Goal: Task Accomplishment & Management: Complete application form

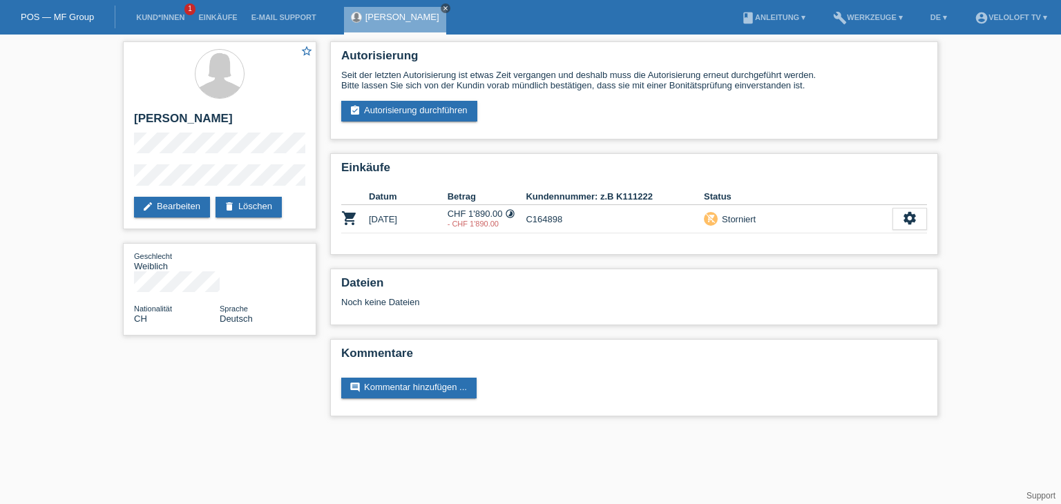
click at [441, 6] on link "close" at bounding box center [446, 8] width 10 height 10
click at [174, 17] on link "Kund*innen" at bounding box center [160, 17] width 62 height 8
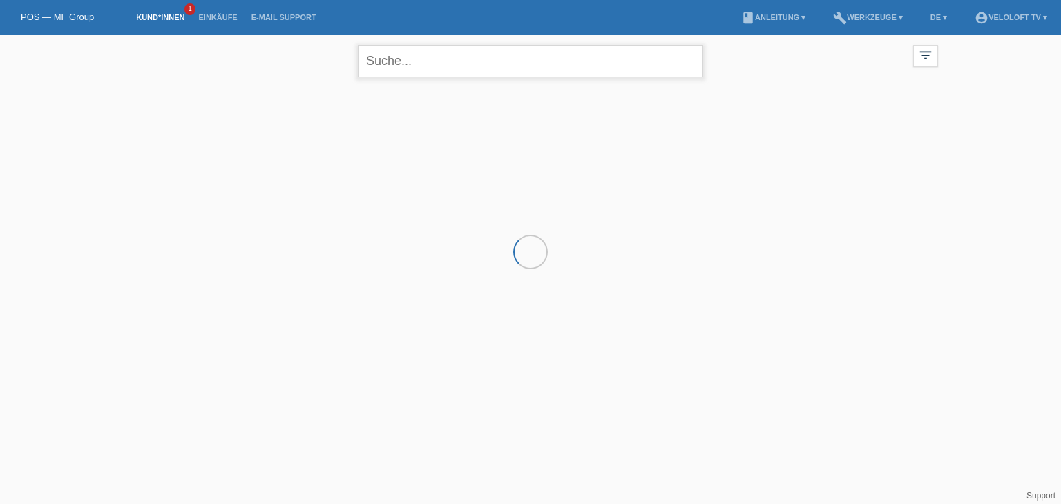
click at [509, 60] on input "text" at bounding box center [530, 61] width 345 height 32
paste input "Rico Sperba"
click at [417, 59] on input "Rico Sperba" at bounding box center [530, 61] width 345 height 32
type input "[PERSON_NAME]"
click at [194, 144] on div "+" at bounding box center [199, 147] width 35 height 35
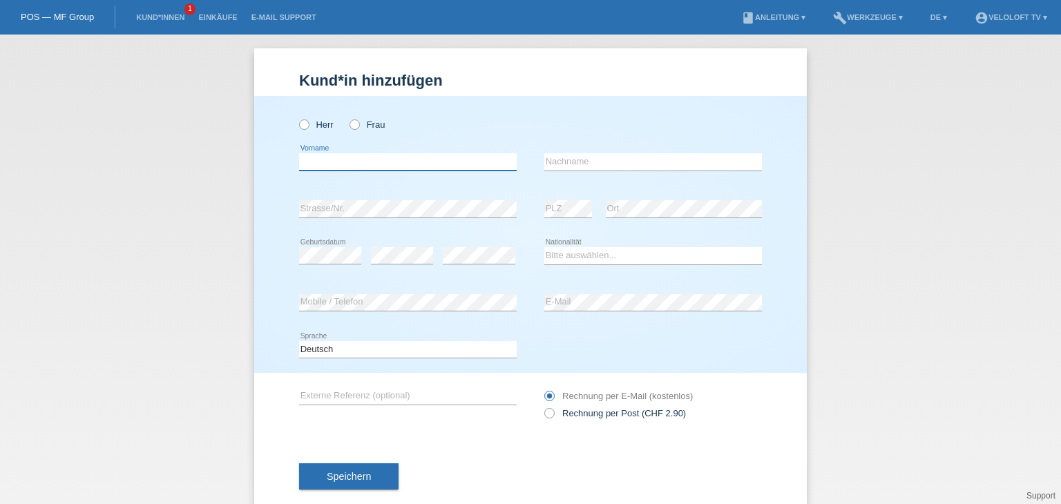
click at [341, 154] on input "text" at bounding box center [408, 161] width 218 height 17
paste input "[PERSON_NAME]"
drag, startPoint x: 313, startPoint y: 155, endPoint x: 394, endPoint y: 156, distance: 80.8
click at [394, 156] on input "[PERSON_NAME]" at bounding box center [408, 161] width 218 height 17
type input "Rico"
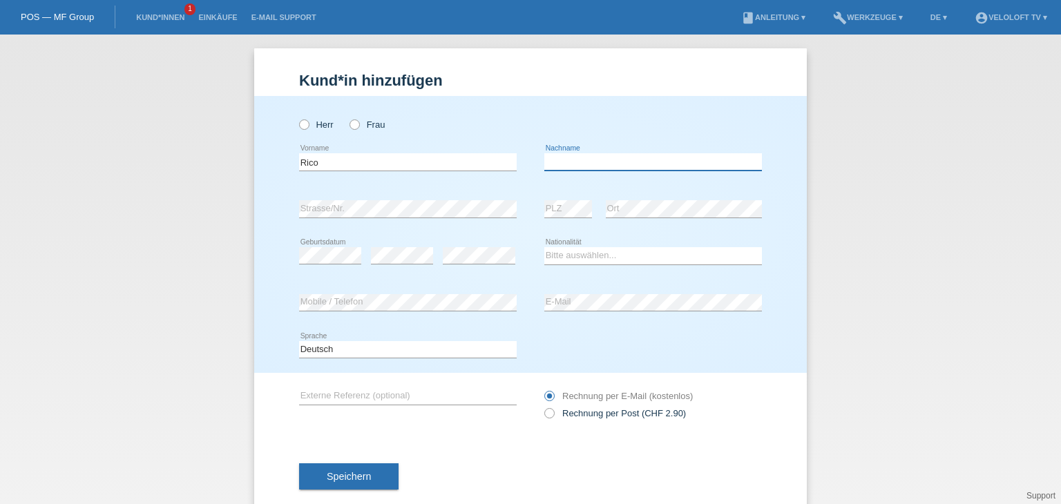
drag, startPoint x: 581, startPoint y: 155, endPoint x: 541, endPoint y: 158, distance: 40.2
click at [580, 155] on input "text" at bounding box center [653, 161] width 218 height 17
paste input "Sperba"
click at [559, 160] on input "Sperba" at bounding box center [653, 161] width 218 height 17
type input "Sperba"
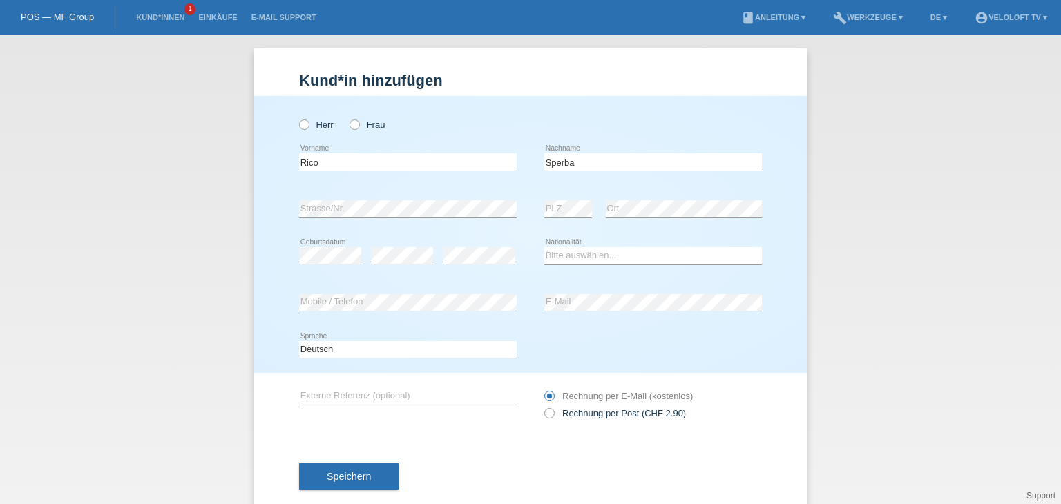
drag, startPoint x: 303, startPoint y: 124, endPoint x: 303, endPoint y: 111, distance: 12.5
click at [297, 117] on icon at bounding box center [297, 117] width 0 height 0
click at [303, 123] on input "Herr" at bounding box center [303, 123] width 9 height 9
radio input "true"
drag, startPoint x: 650, startPoint y: 258, endPoint x: 652, endPoint y: 249, distance: 8.5
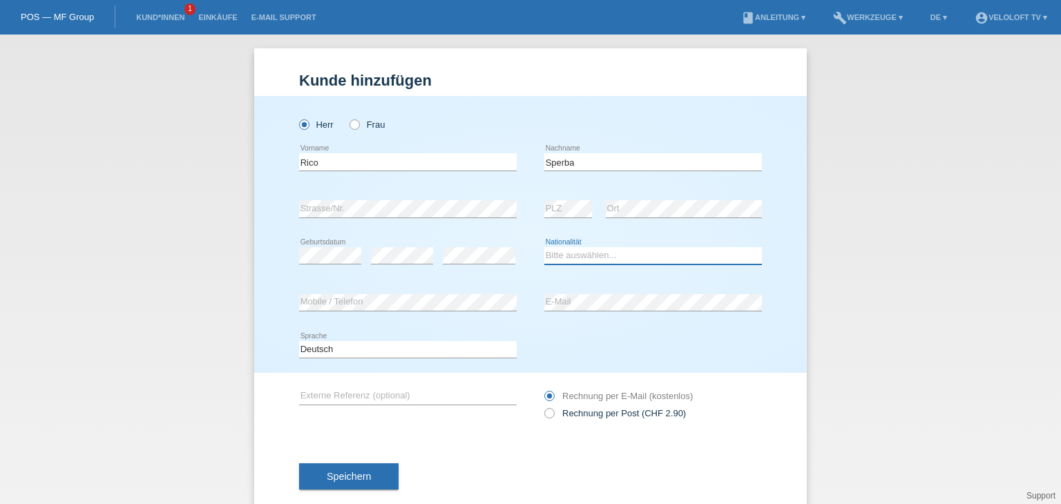
click at [652, 258] on select "Bitte auswählen... [GEOGRAPHIC_DATA] [GEOGRAPHIC_DATA] [GEOGRAPHIC_DATA] [GEOGR…" at bounding box center [653, 255] width 218 height 17
select select "CH"
click at [544, 247] on select "Bitte auswählen... [GEOGRAPHIC_DATA] [GEOGRAPHIC_DATA] [GEOGRAPHIC_DATA] [GEOGR…" at bounding box center [653, 255] width 218 height 17
click at [423, 293] on div "error Mobile / Telefon" at bounding box center [408, 303] width 218 height 47
click at [423, 310] on div "error Mobile / Telefon" at bounding box center [408, 303] width 218 height 18
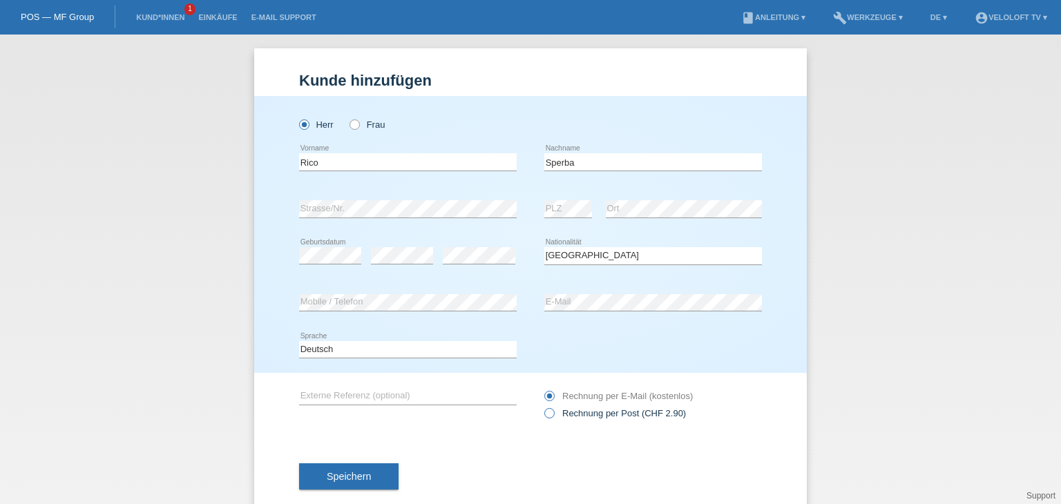
click at [558, 412] on label "Rechnung per Post (CHF 2.90)" at bounding box center [615, 413] width 142 height 10
click at [553, 412] on input "Rechnung per Post (CHF 2.90)" at bounding box center [548, 416] width 9 height 17
radio input "true"
click at [322, 247] on div "error Geburtsdatum" at bounding box center [330, 256] width 62 height 47
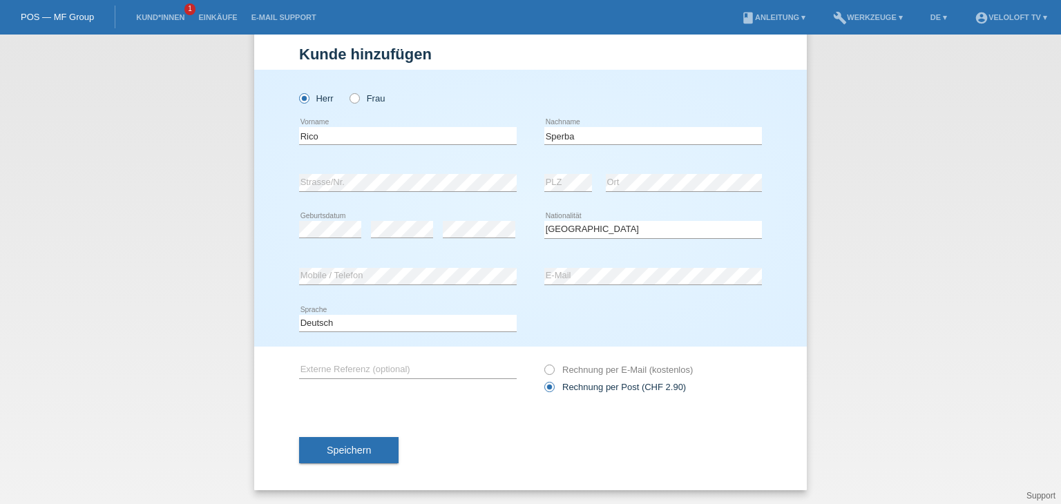
drag, startPoint x: 459, startPoint y: 238, endPoint x: 490, endPoint y: 194, distance: 53.5
click at [460, 238] on icon at bounding box center [479, 238] width 73 height 1
click at [376, 448] on button "Speichern" at bounding box center [348, 450] width 99 height 26
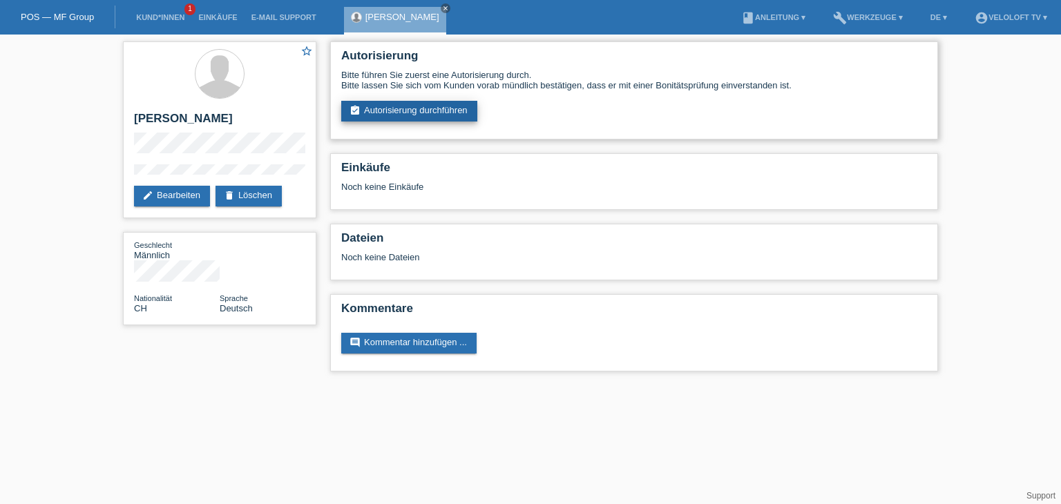
click at [440, 115] on link "assignment_turned_in Autorisierung durchführen" at bounding box center [409, 111] width 136 height 21
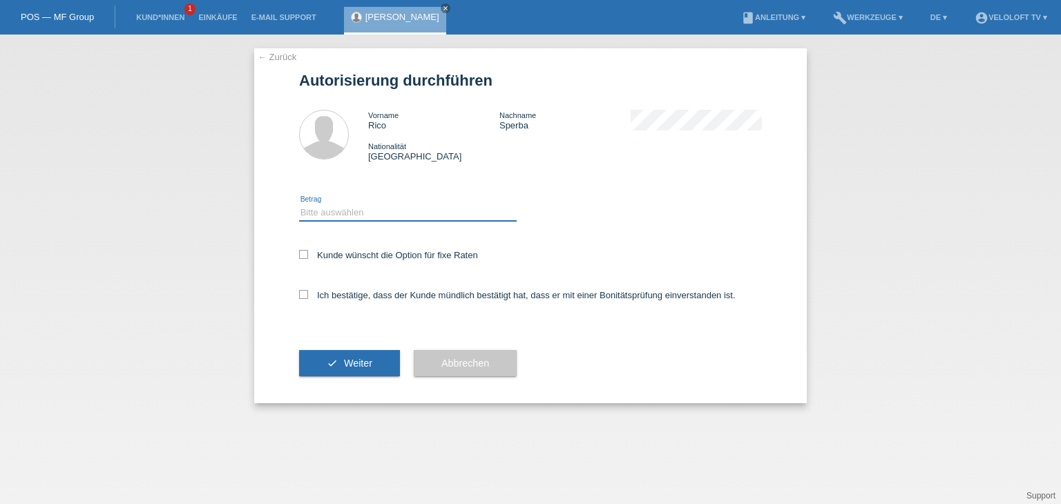
click at [401, 212] on select "Bitte auswählen CHF 1.00 - CHF 499.00 CHF 500.00 - CHF 1'999.00 CHF 2'000.00 - …" at bounding box center [408, 212] width 218 height 17
click at [299, 204] on select "Bitte auswählen CHF 1.00 - CHF 499.00 CHF 500.00 - CHF 1'999.00 CHF 2'000.00 - …" at bounding box center [408, 212] width 218 height 17
drag, startPoint x: 409, startPoint y: 213, endPoint x: 408, endPoint y: 223, distance: 9.7
click at [408, 223] on div "Bitte auswählen CHF 1.00 - CHF 499.00 CHF 500.00 - CHF 1'999.00 CHF 2'000.00 - …" at bounding box center [408, 212] width 218 height 47
select select "2"
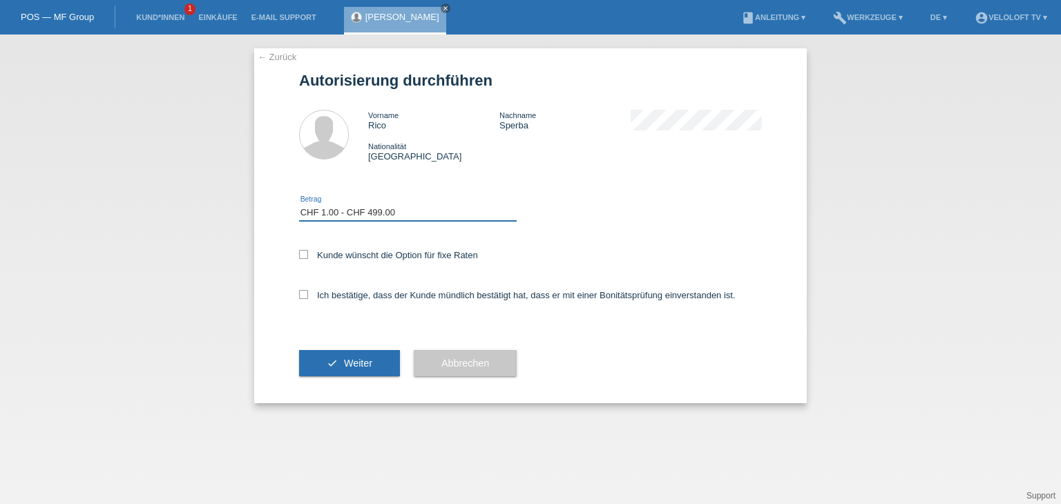
click at [299, 204] on select "Bitte auswählen CHF 1.00 - CHF 499.00 CHF 500.00 - CHF 1'999.00 CHF 2'000.00 - …" at bounding box center [408, 212] width 218 height 17
click at [403, 256] on label "Kunde wünscht die Option für fixe Raten" at bounding box center [388, 255] width 179 height 10
click at [308, 256] on input "Kunde wünscht die Option für fixe Raten" at bounding box center [303, 254] width 9 height 9
checkbox input "true"
click at [396, 296] on label "Ich bestätige, dass der Kunde mündlich bestätigt hat, dass er mit einer Bonität…" at bounding box center [517, 295] width 437 height 10
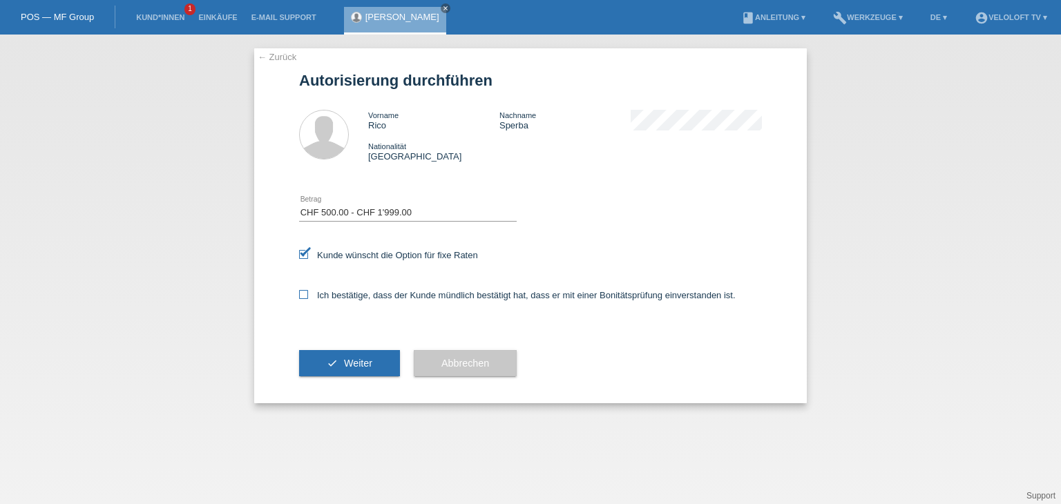
click at [308, 296] on input "Ich bestätige, dass der Kunde mündlich bestätigt hat, dass er mit einer Bonität…" at bounding box center [303, 294] width 9 height 9
checkbox input "true"
click at [360, 360] on span "Weiter" at bounding box center [358, 363] width 28 height 11
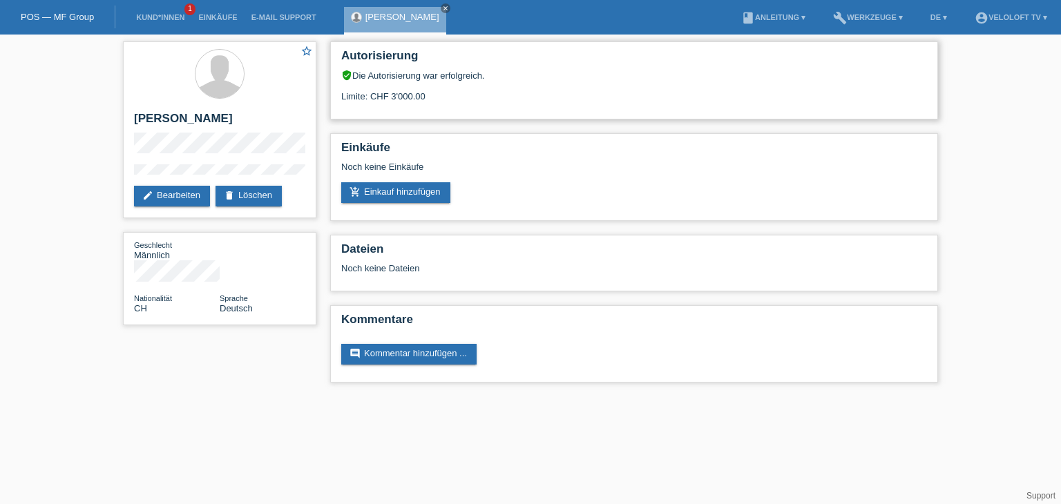
drag, startPoint x: 420, startPoint y: 82, endPoint x: 385, endPoint y: 94, distance: 36.7
click at [419, 82] on div "Limite: CHF 3'000.00" at bounding box center [634, 91] width 586 height 21
drag, startPoint x: 370, startPoint y: 95, endPoint x: 440, endPoint y: 92, distance: 70.5
click at [440, 92] on div "Limite: CHF 3'000.00" at bounding box center [634, 91] width 586 height 21
